Goal: Transaction & Acquisition: Book appointment/travel/reservation

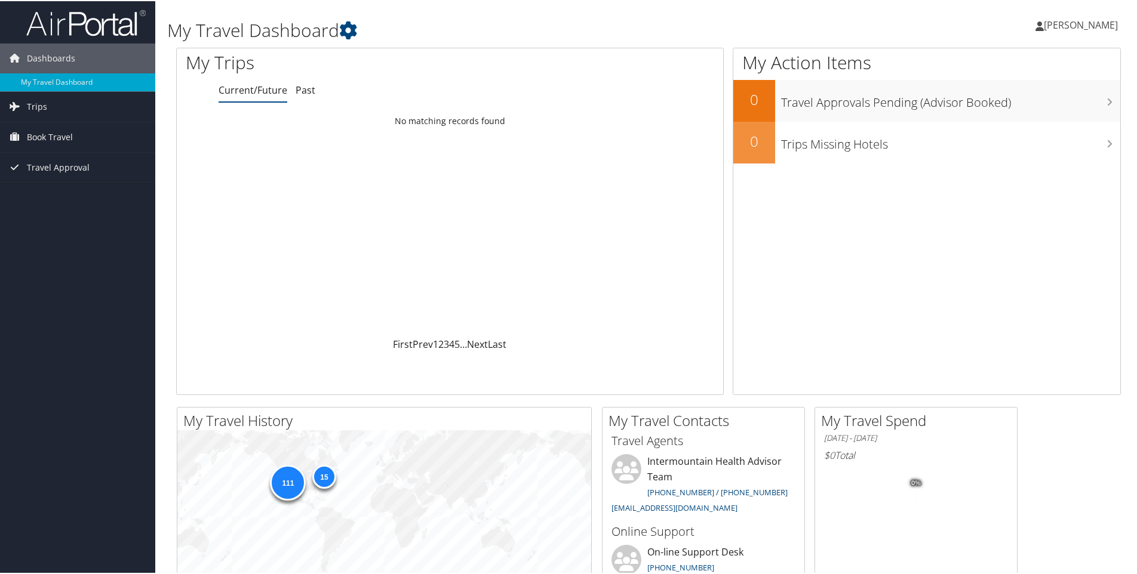
click at [1064, 24] on span "[PERSON_NAME]" at bounding box center [1081, 23] width 74 height 13
click at [57, 130] on span "Book Travel" at bounding box center [50, 136] width 46 height 30
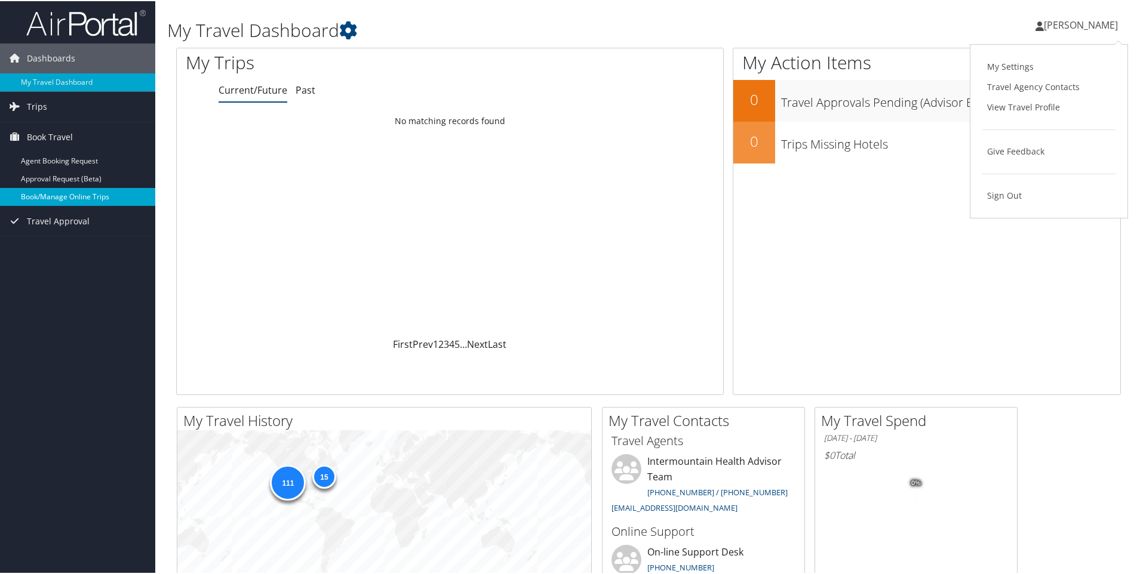
click at [57, 193] on link "Book/Manage Online Trips" at bounding box center [77, 196] width 155 height 18
